Goal: Information Seeking & Learning: Compare options

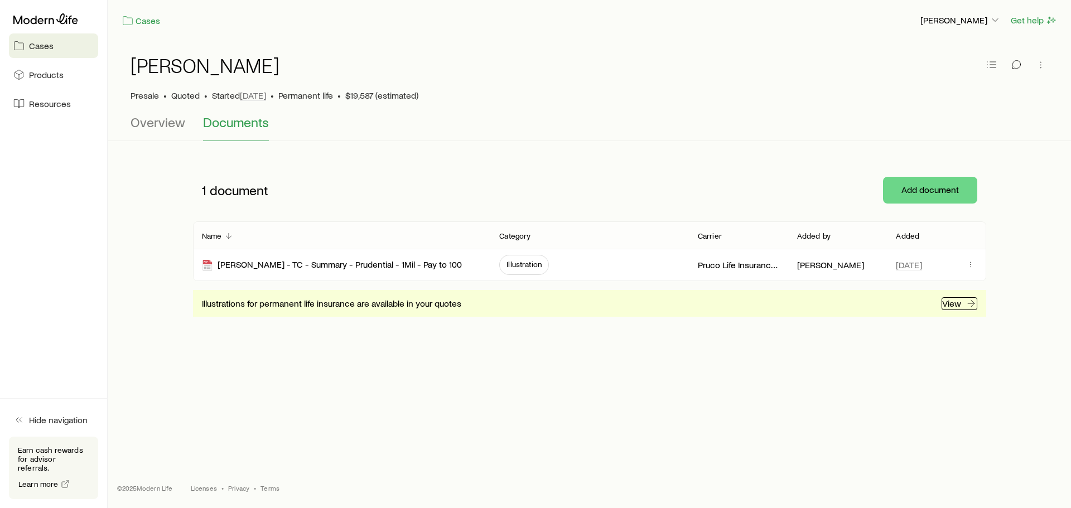
click at [950, 302] on p "View" at bounding box center [951, 303] width 19 height 11
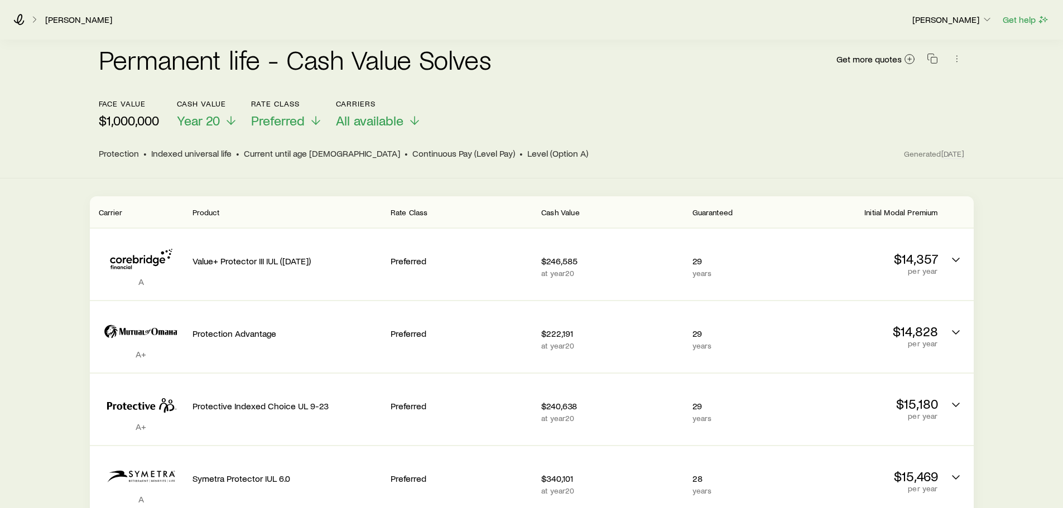
scroll to position [56, 0]
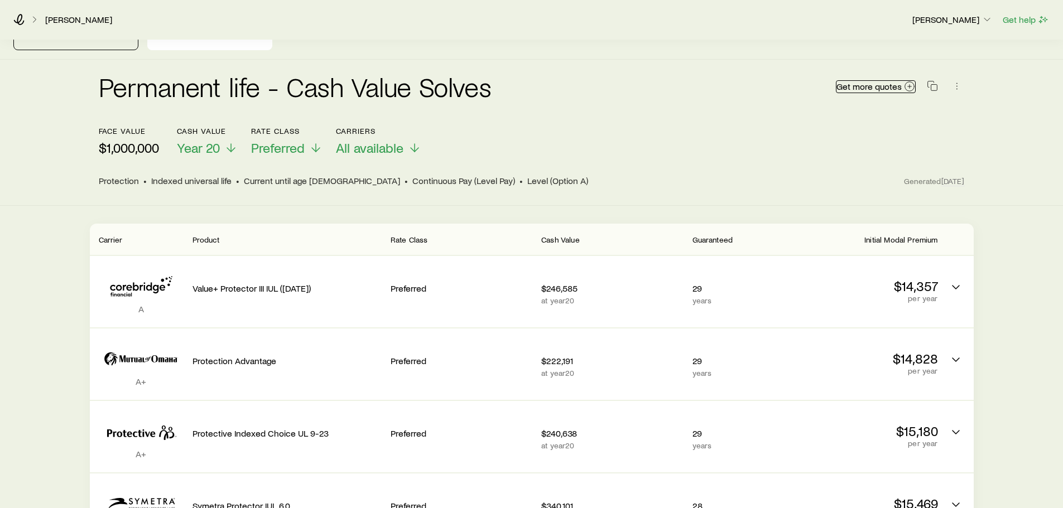
click at [896, 82] on span "Get more quotes" at bounding box center [868, 86] width 65 height 9
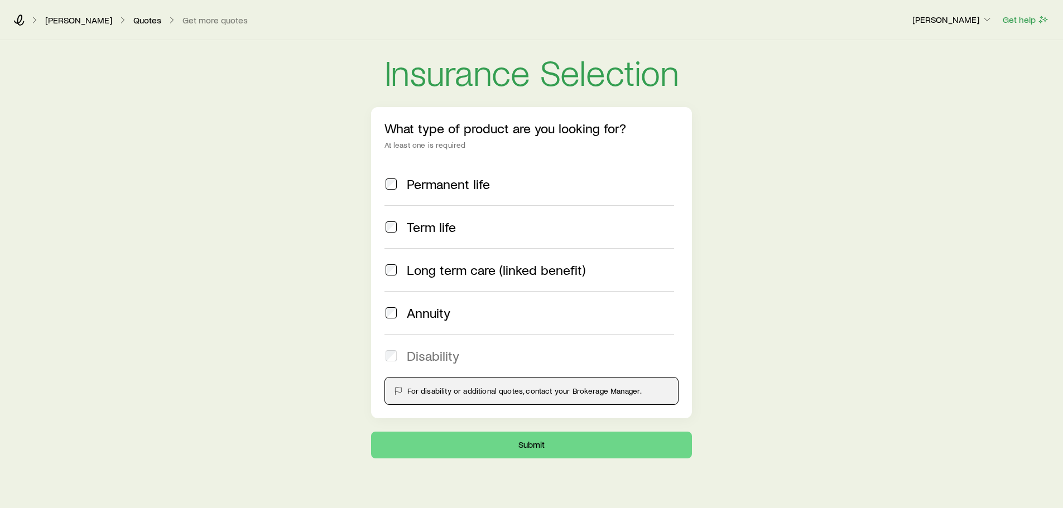
click at [399, 187] on div "Permanent life" at bounding box center [529, 184] width 290 height 16
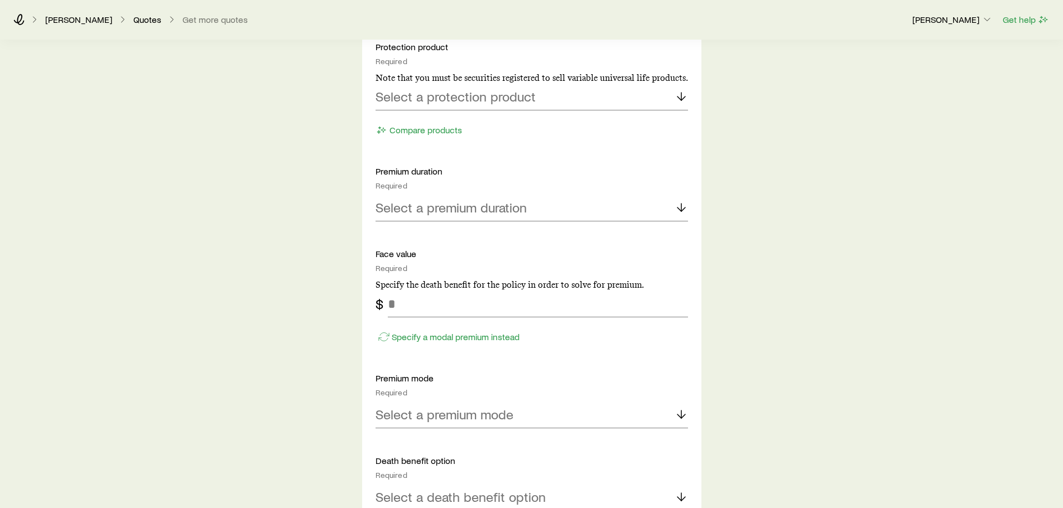
scroll to position [558, 0]
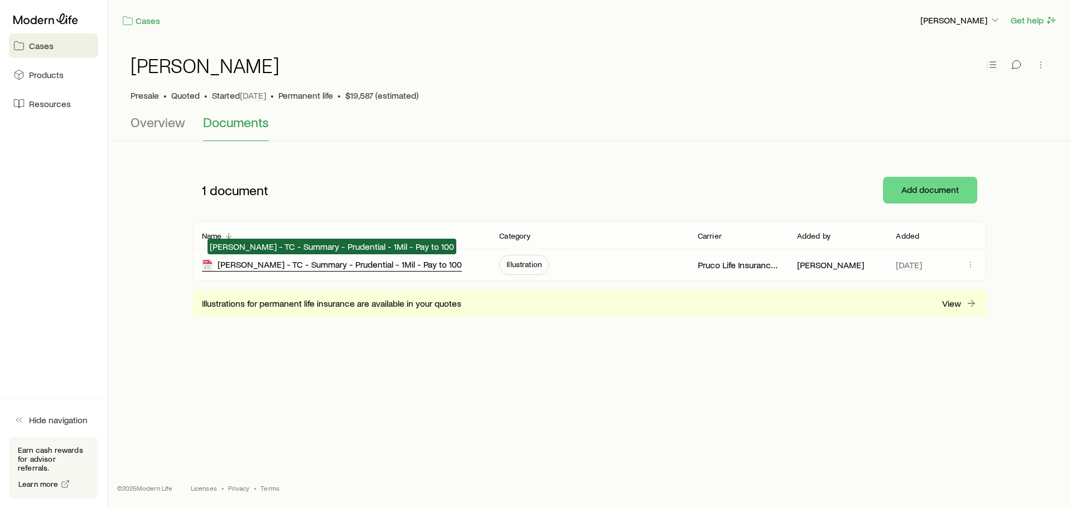
click at [325, 267] on div "Paul Boyer - TC - Summary - Prudential - 1Mil - Pay to 100" at bounding box center [332, 265] width 260 height 13
click at [411, 267] on div "Robert Hogg - TC - Summary - Prudential - 1Mil - Pay to 100" at bounding box center [332, 265] width 260 height 13
